Goal: Task Accomplishment & Management: Use online tool/utility

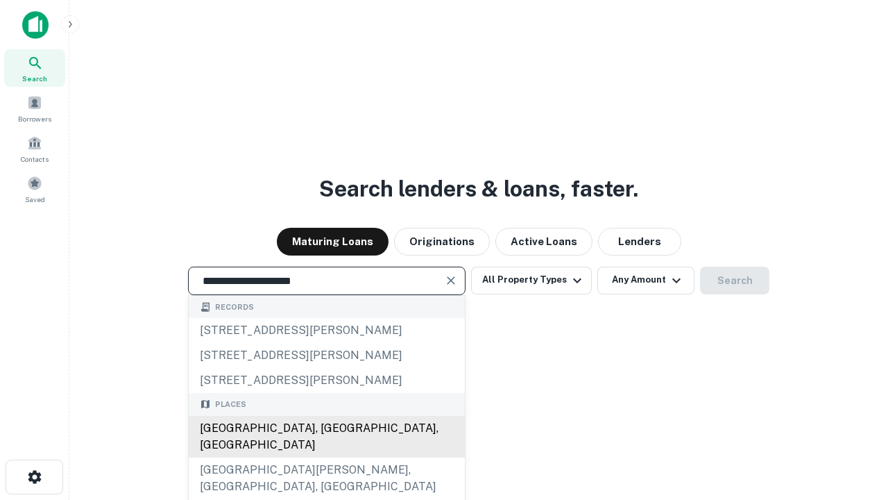
click at [326, 457] on div "[GEOGRAPHIC_DATA], [GEOGRAPHIC_DATA], [GEOGRAPHIC_DATA]" at bounding box center [327, 437] width 276 height 42
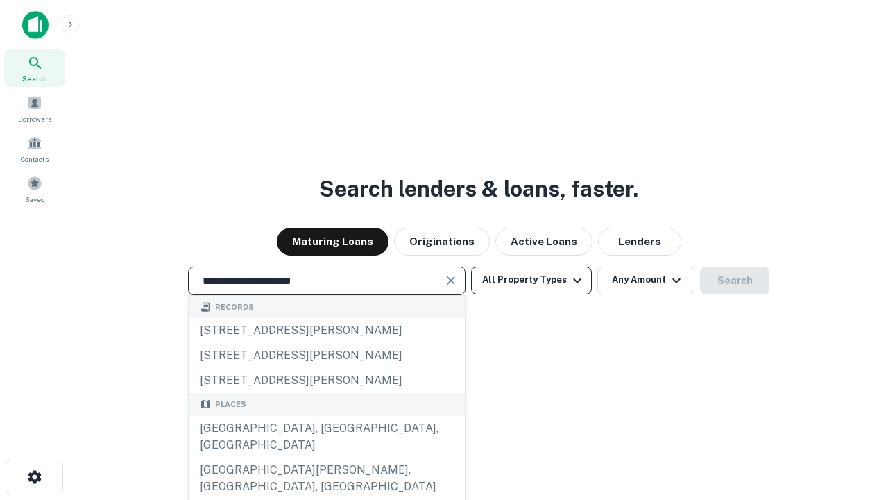
type input "**********"
click at [532, 280] on button "All Property Types" at bounding box center [531, 281] width 121 height 28
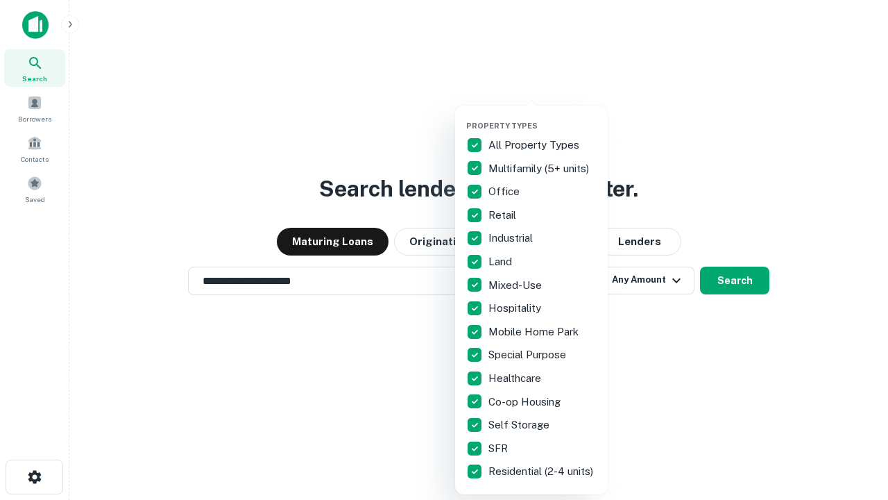
click at [543, 117] on button "button" at bounding box center [542, 117] width 153 height 1
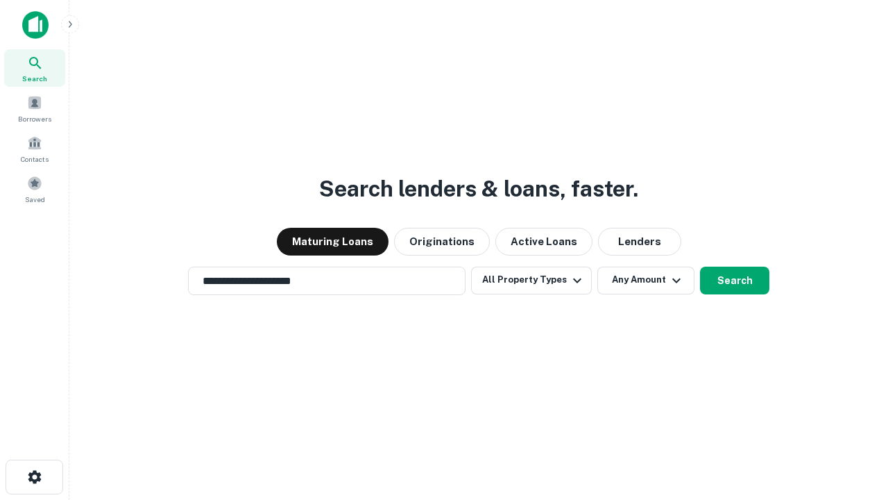
scroll to position [22, 0]
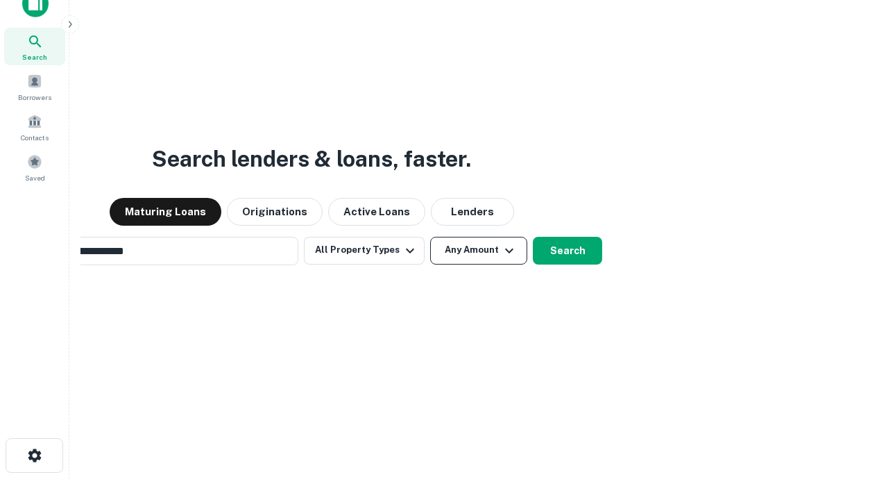
click at [430, 237] on button "Any Amount" at bounding box center [478, 251] width 97 height 28
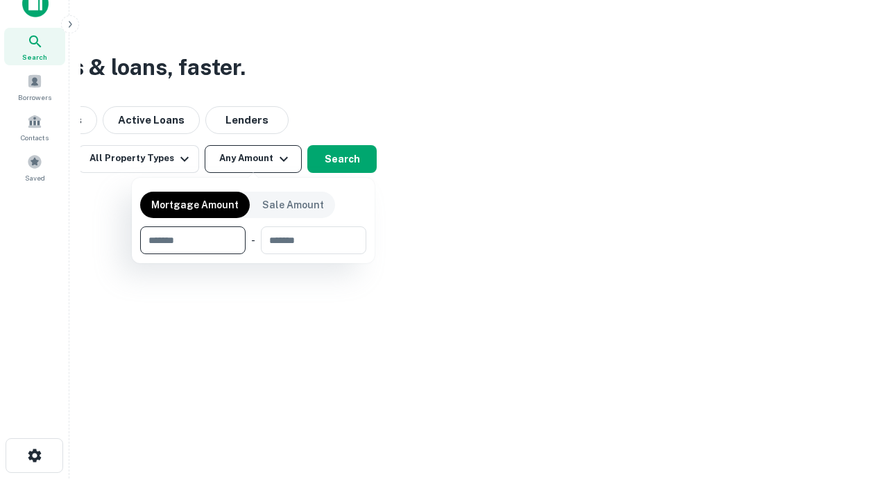
scroll to position [22, 0]
type input "*******"
click at [253, 254] on button "button" at bounding box center [253, 254] width 226 height 1
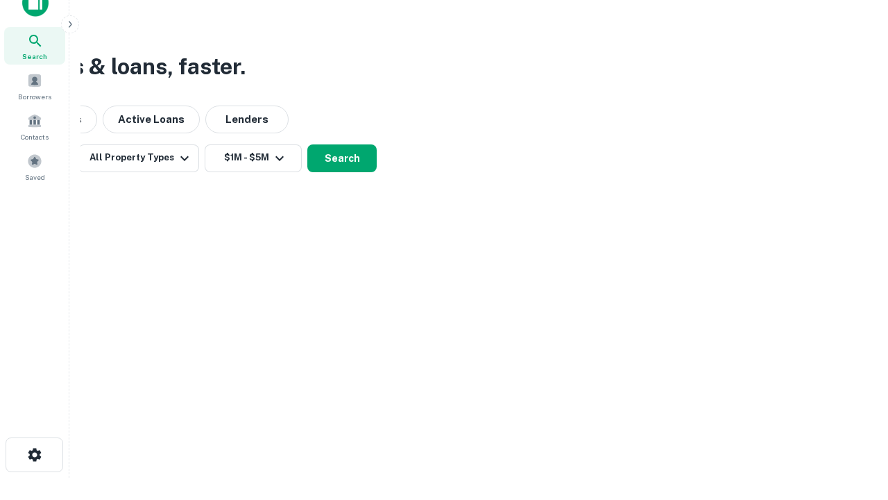
scroll to position [8, 256]
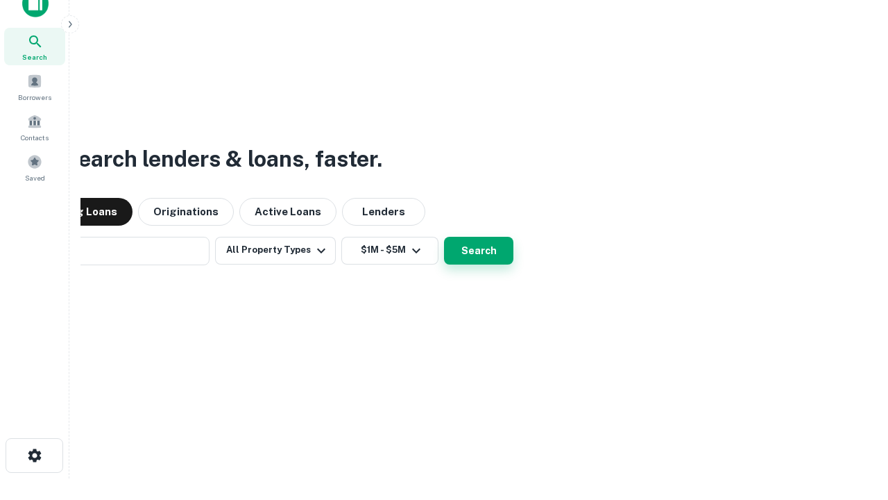
click at [444, 237] on button "Search" at bounding box center [478, 251] width 69 height 28
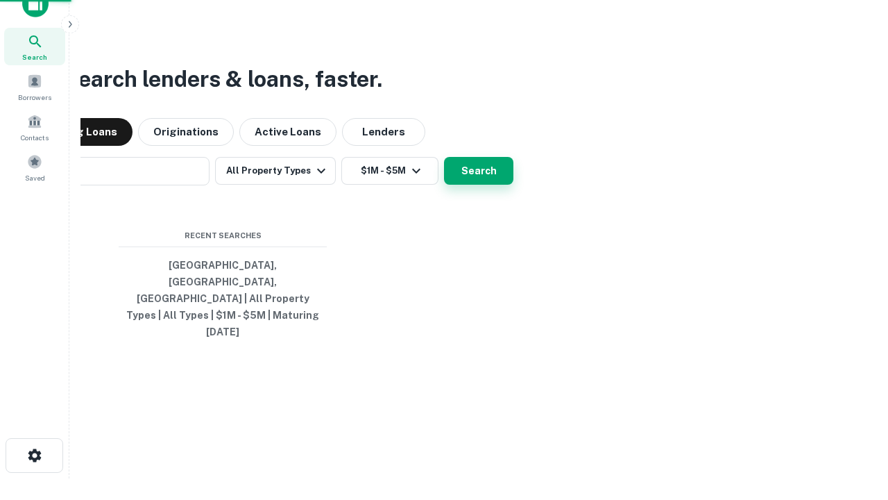
scroll to position [37, 393]
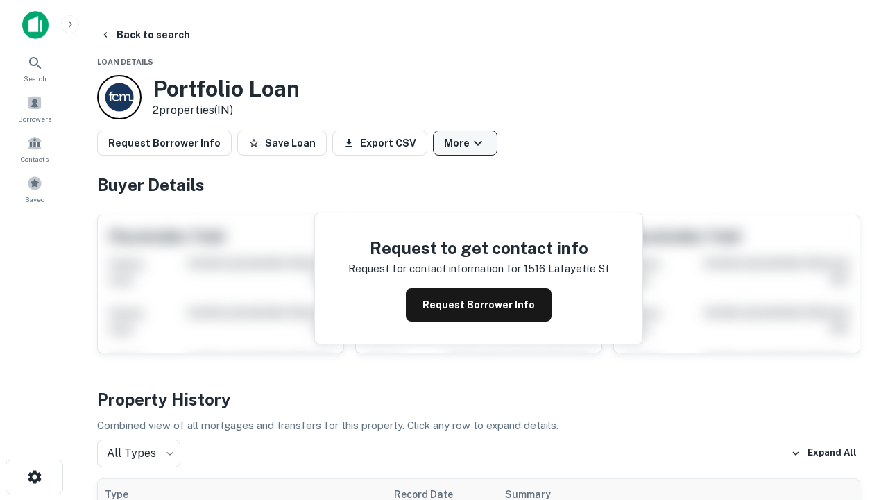
click at [465, 143] on button "More" at bounding box center [465, 142] width 65 height 25
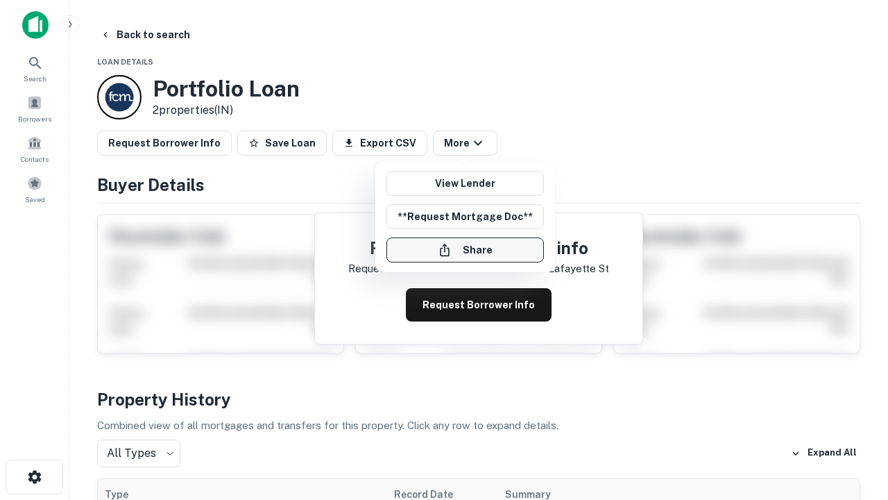
click at [465, 250] on button "Share" at bounding box center [466, 249] width 158 height 25
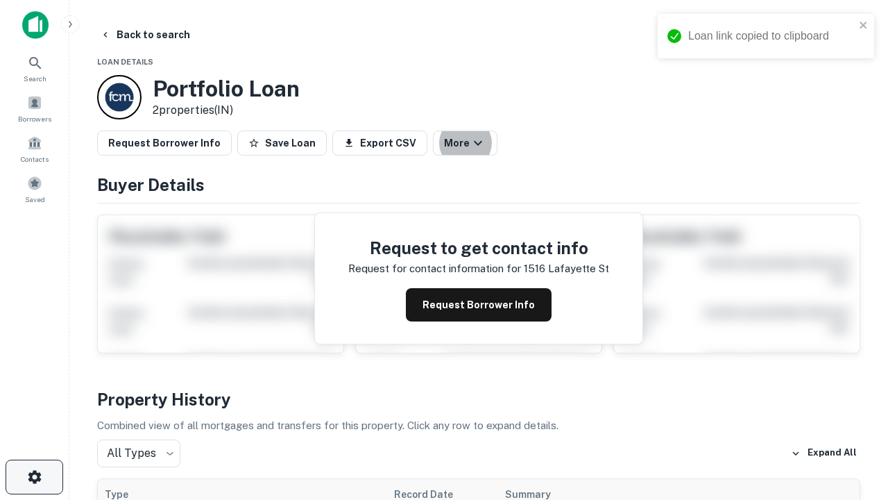
click at [34, 477] on icon "button" at bounding box center [34, 476] width 17 height 17
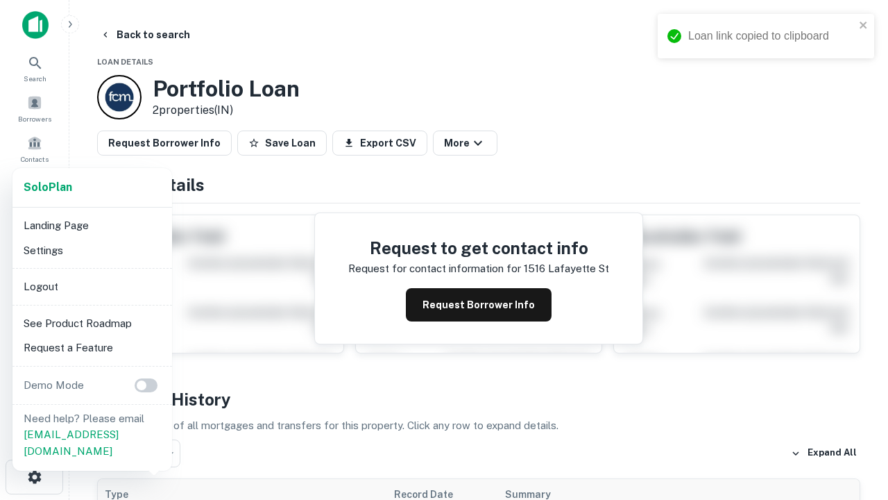
click at [92, 286] on li "Logout" at bounding box center [92, 286] width 149 height 25
